Goal: Check status: Check status

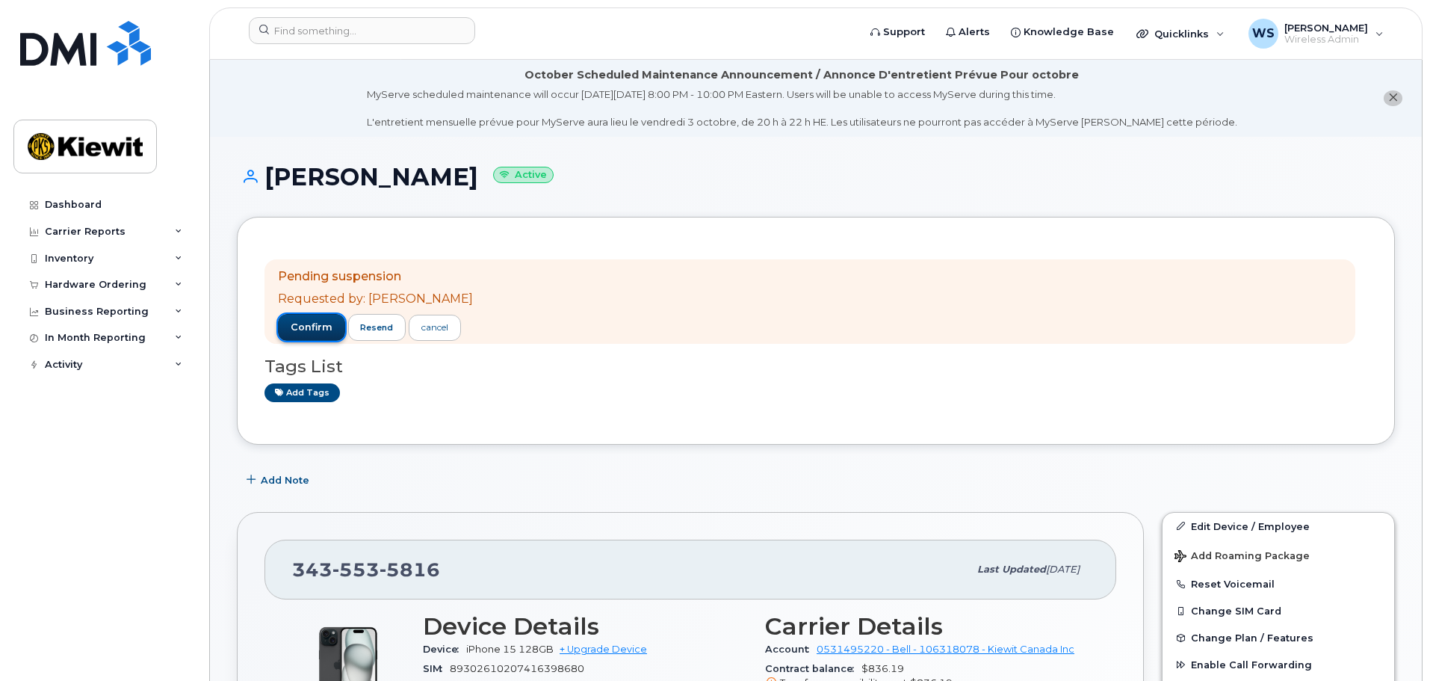
click at [304, 323] on span "confirm" at bounding box center [312, 327] width 42 height 13
